Goal: Information Seeking & Learning: Learn about a topic

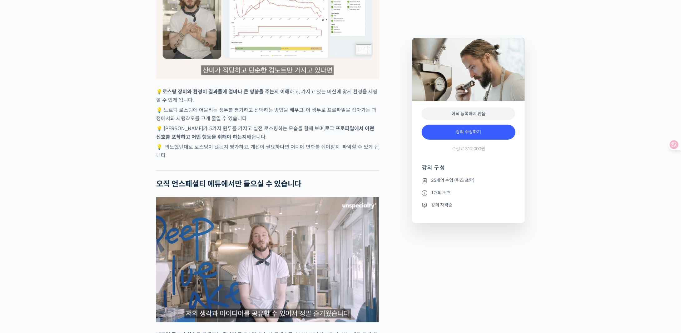
scroll to position [1405, 0]
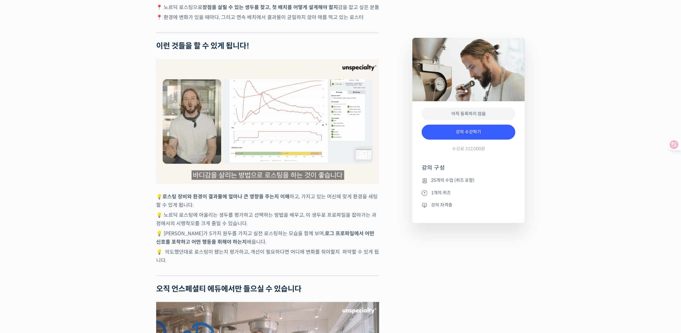
click at [313, 130] on img at bounding box center [267, 121] width 223 height 125
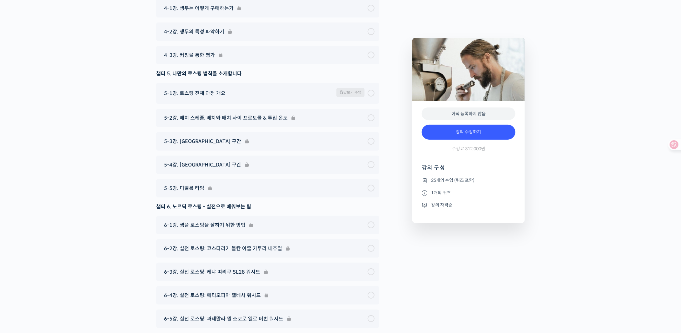
scroll to position [3449, 0]
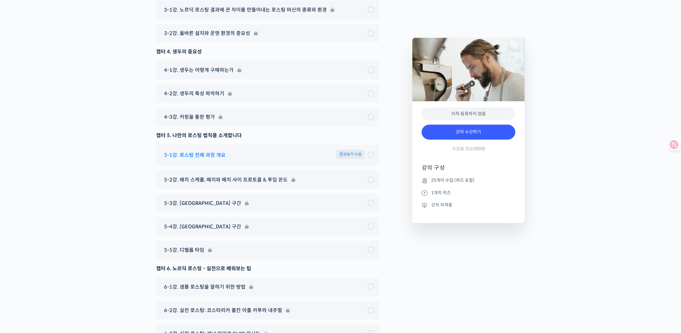
click at [350, 150] on span "맛보기 수업" at bounding box center [350, 154] width 28 height 9
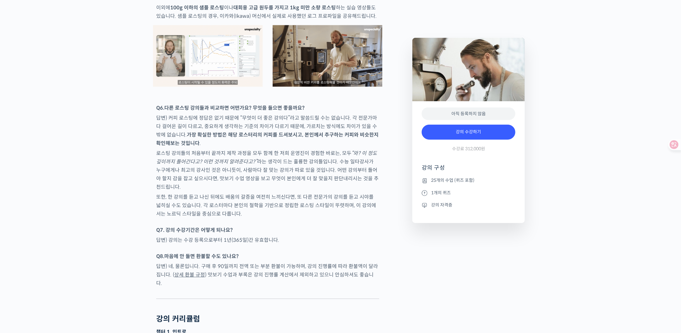
scroll to position [2762, 0]
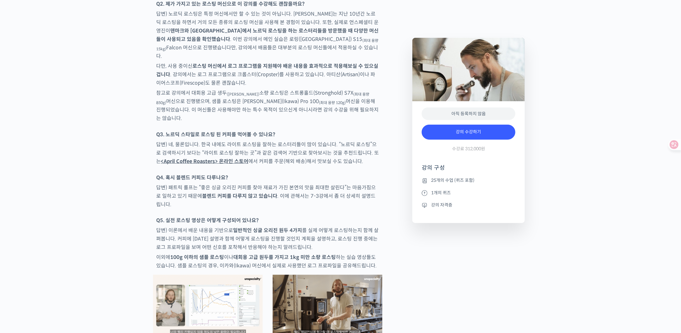
click at [244, 140] on p "답변) 네, 물론입니다. 한국 내에도 라이트 로스팅을 잘하는 로스터리들이 많이 있습니다. “노르딕 로스팅”으로 검색하시기 보다는 “라이트 로스…" at bounding box center [267, 152] width 223 height 25
drag, startPoint x: 245, startPoint y: 131, endPoint x: 198, endPoint y: 131, distance: 46.8
click at [198, 140] on p "답변) 네, 물론입니다. 한국 내에도 라이트 로스팅을 잘하는 로스터리들이 많이 있습니다. “노르딕 로스팅”으로 검색하시기 보다는 “라이트 로스…" at bounding box center [267, 152] width 223 height 25
copy p "라이트 로스팅 잘하는 곳"
click at [229, 158] on strong "<April Coffee Roasters> 온라인 스토어" at bounding box center [204, 161] width 87 height 7
